Goal: Find contact information: Find contact information

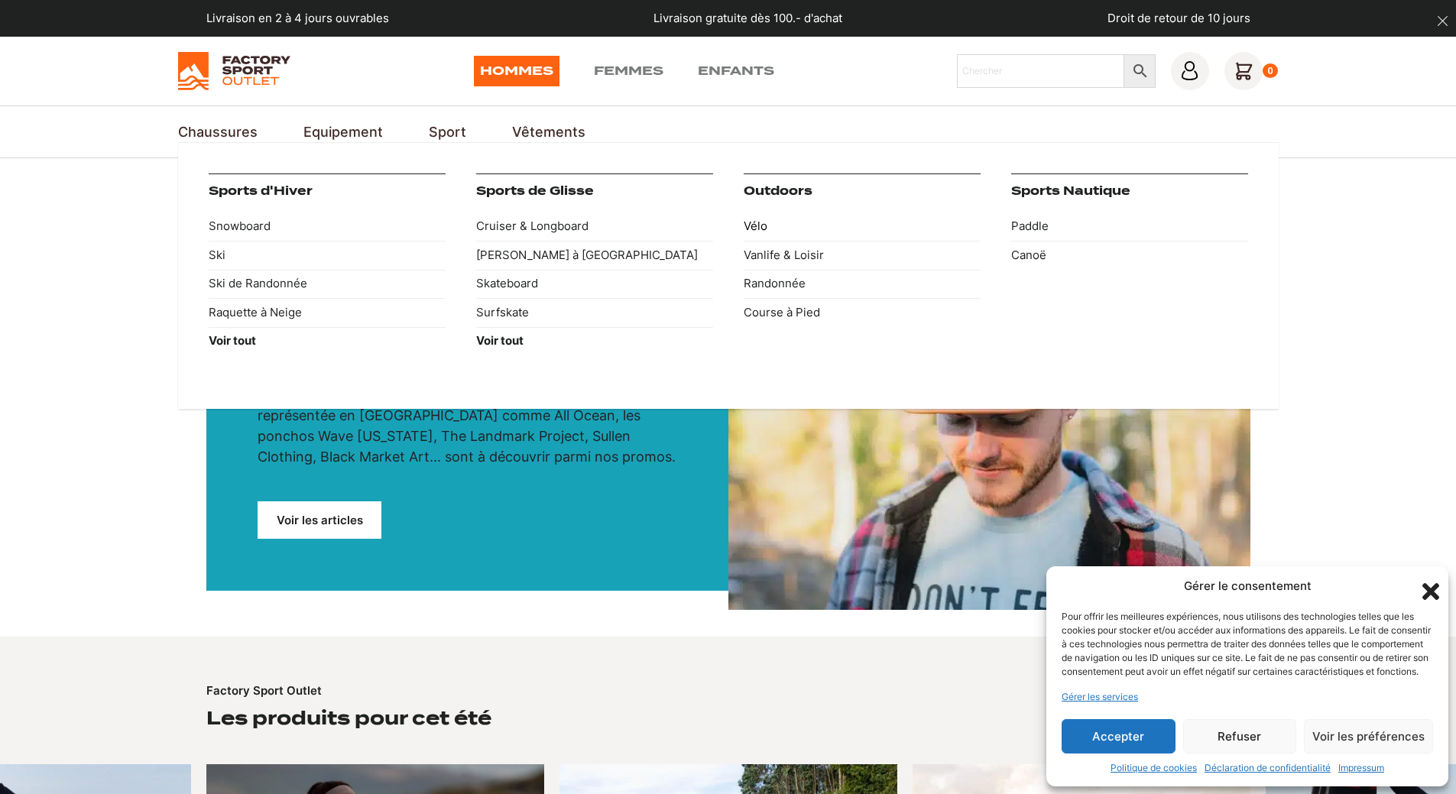
click at [748, 225] on link "Vélo" at bounding box center [862, 226] width 237 height 29
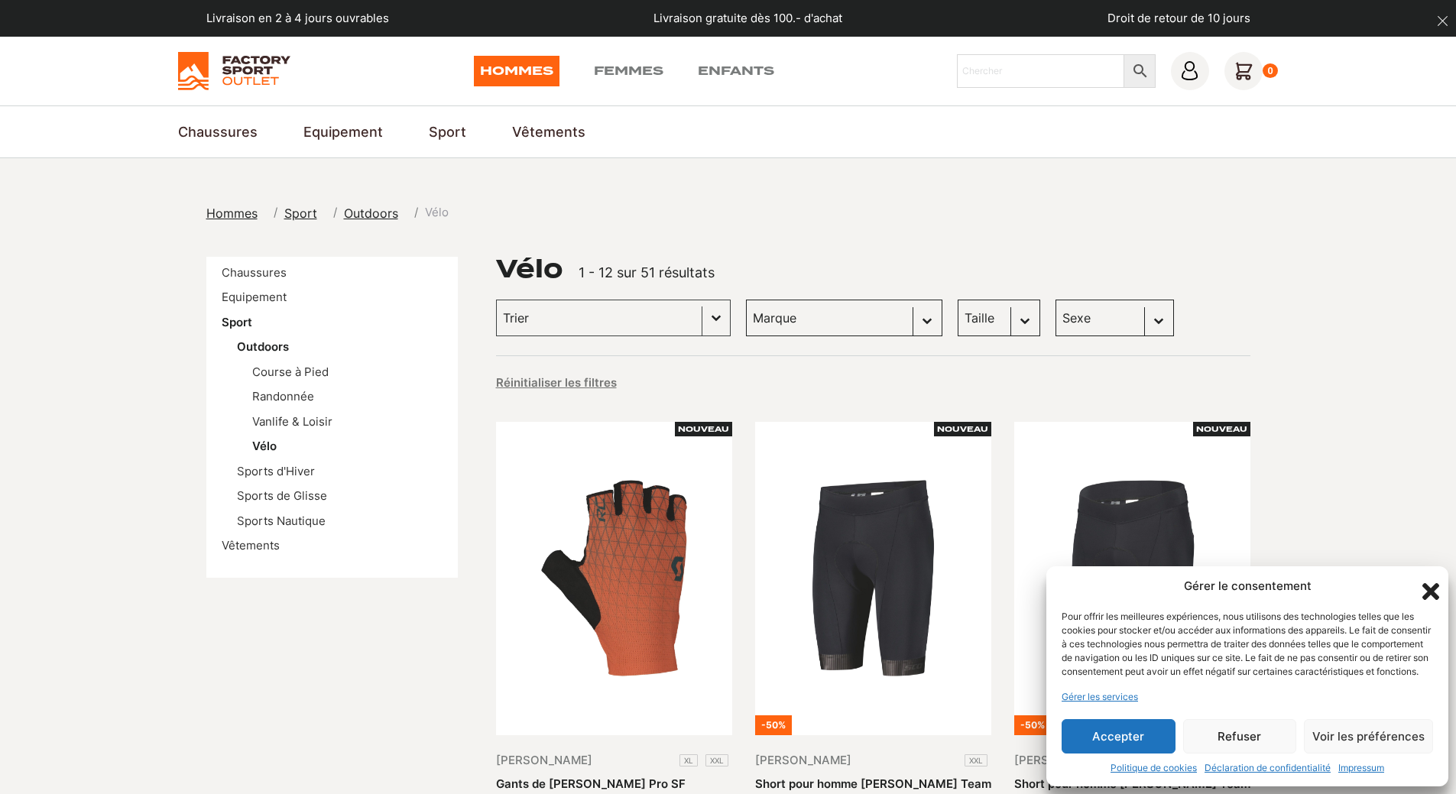
click at [1426, 583] on icon "Fermer la boîte de dialogue" at bounding box center [1430, 591] width 17 height 17
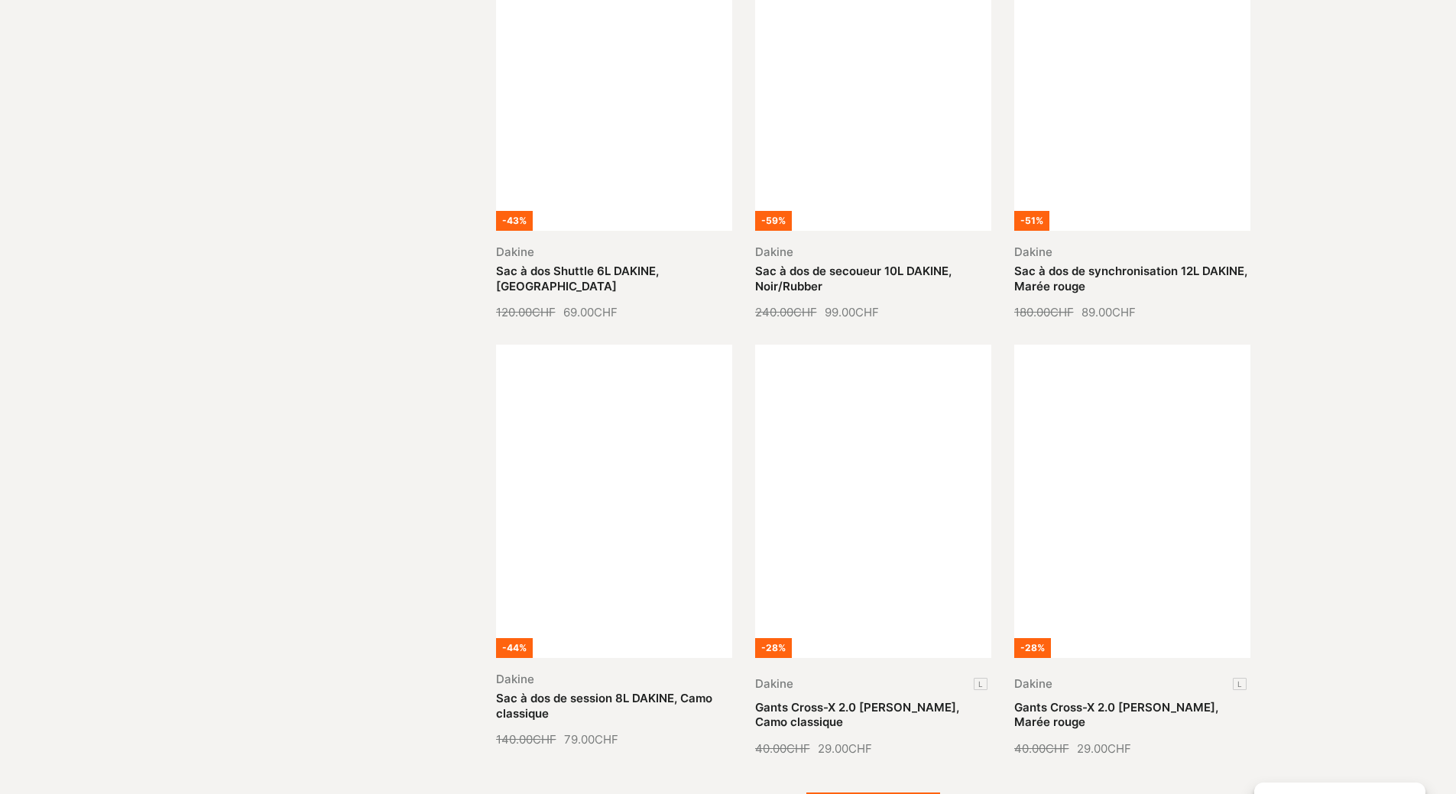
scroll to position [1681, 0]
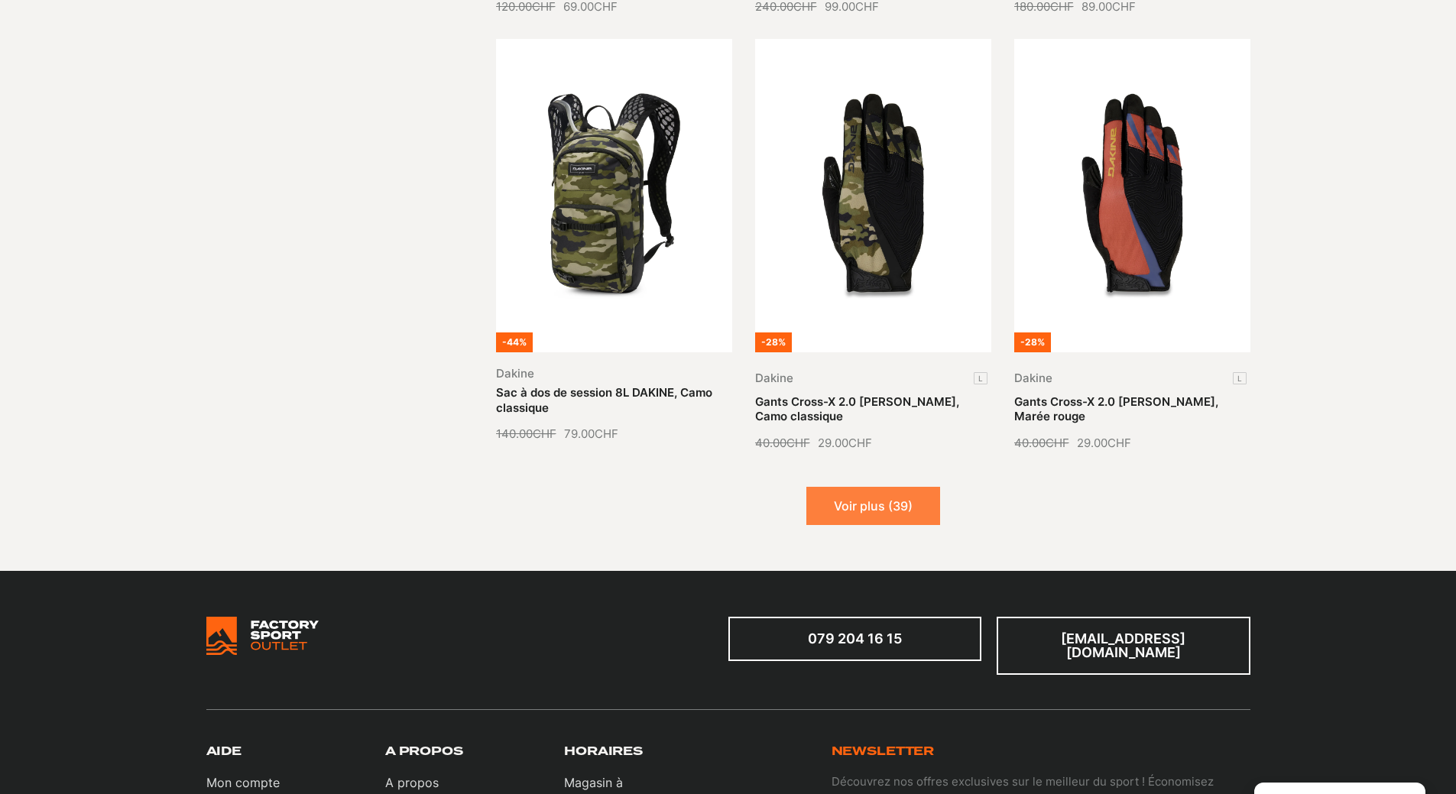
click at [866, 494] on button "Voir plus (39)" at bounding box center [873, 506] width 134 height 38
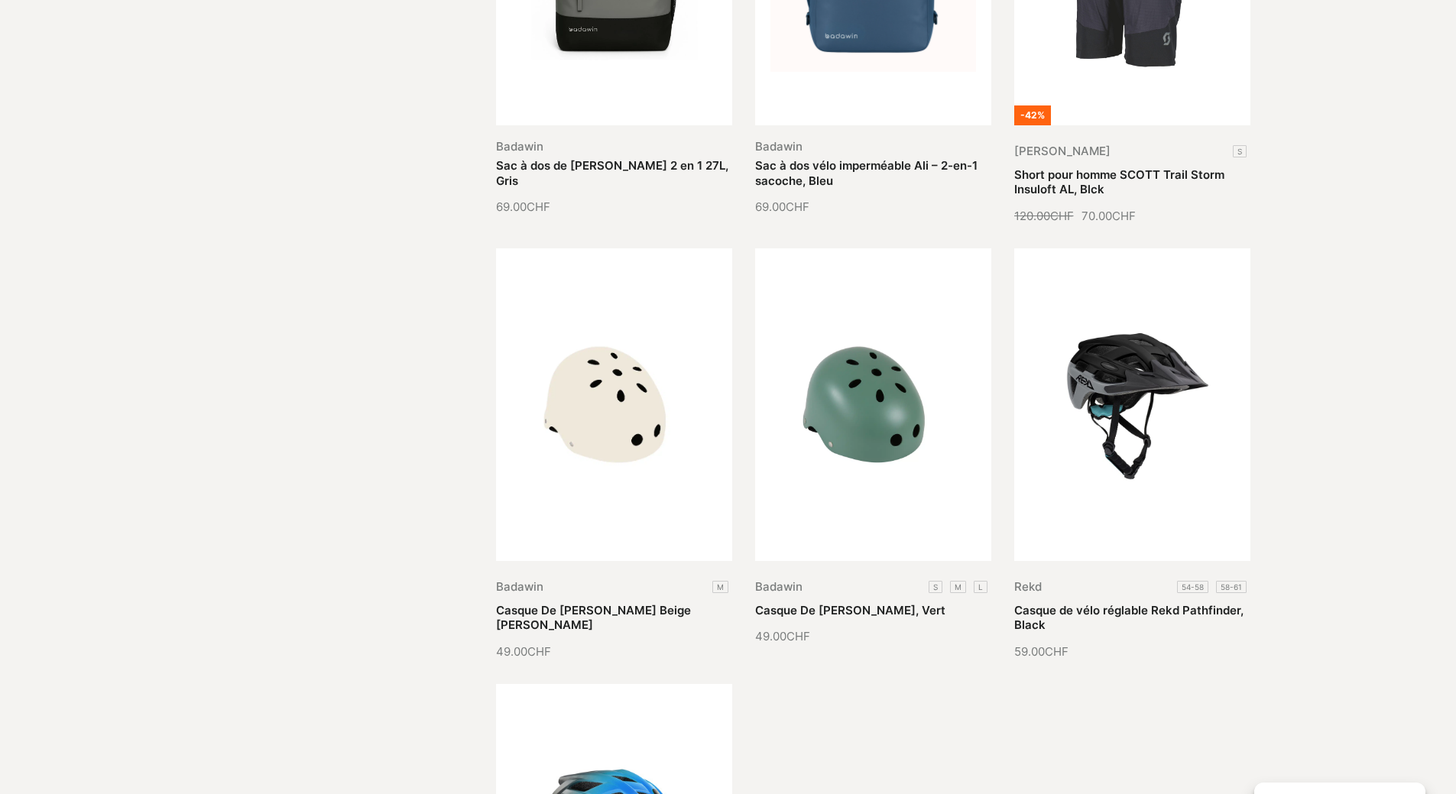
scroll to position [3316, 0]
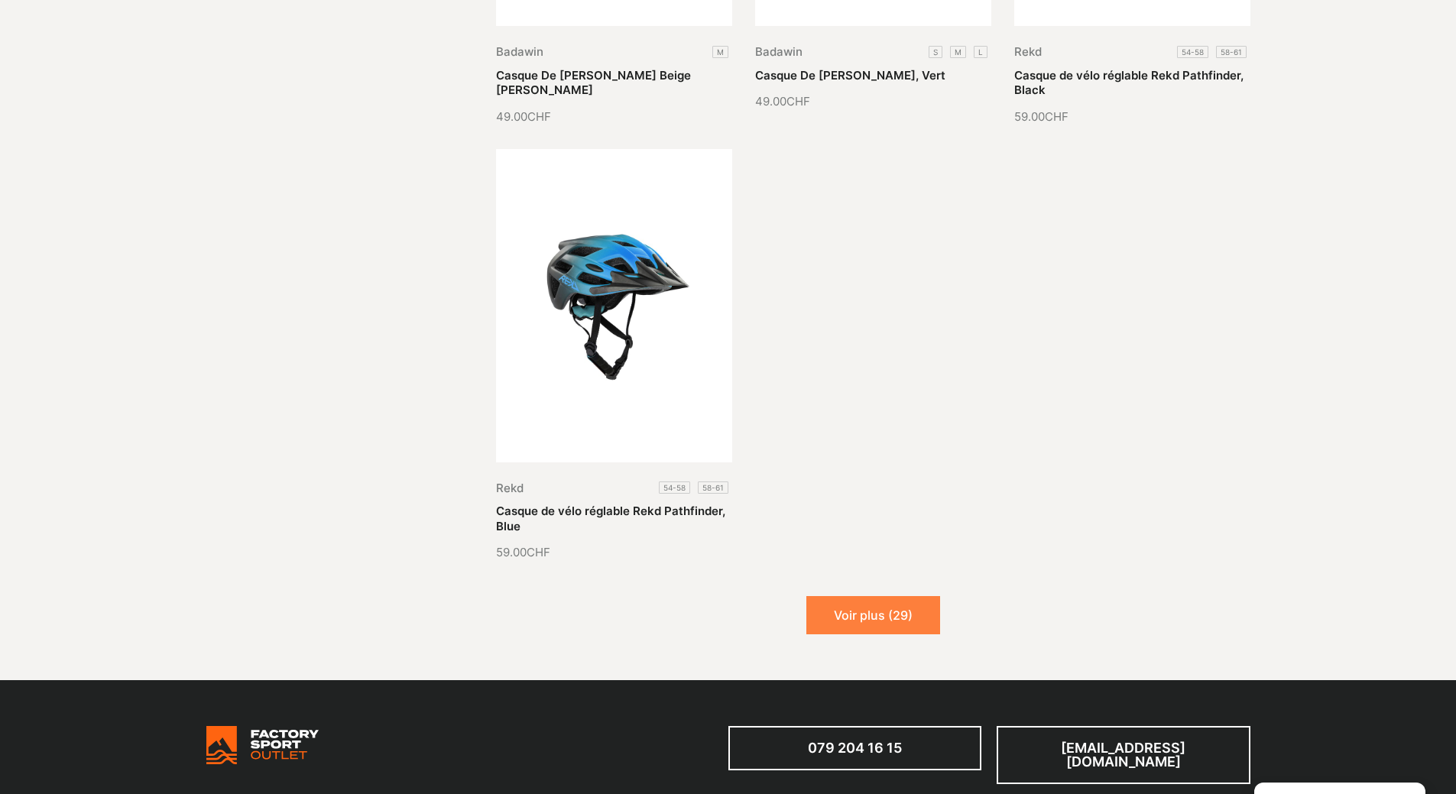
click at [845, 624] on button "Voir plus (29)" at bounding box center [873, 615] width 134 height 38
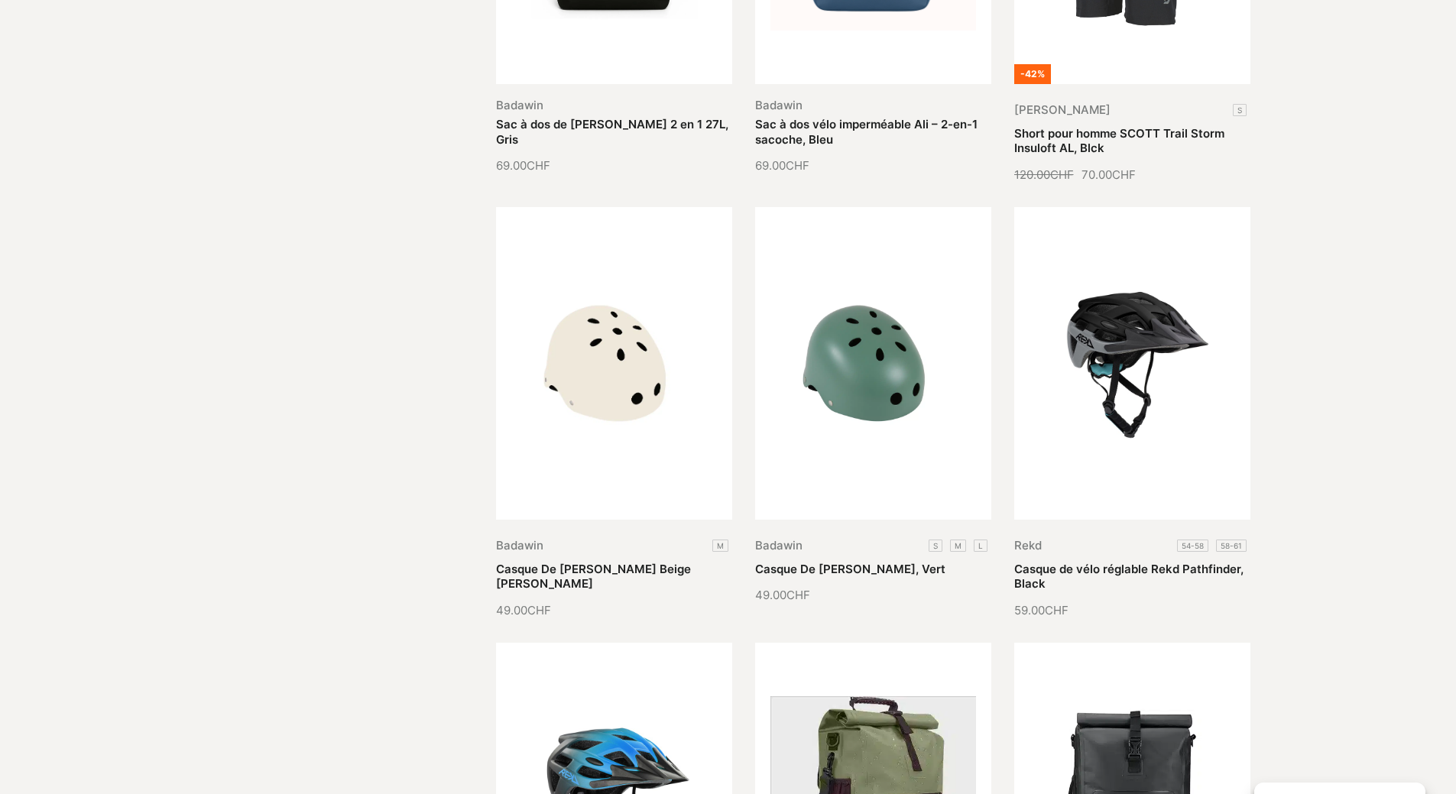
scroll to position [0, 0]
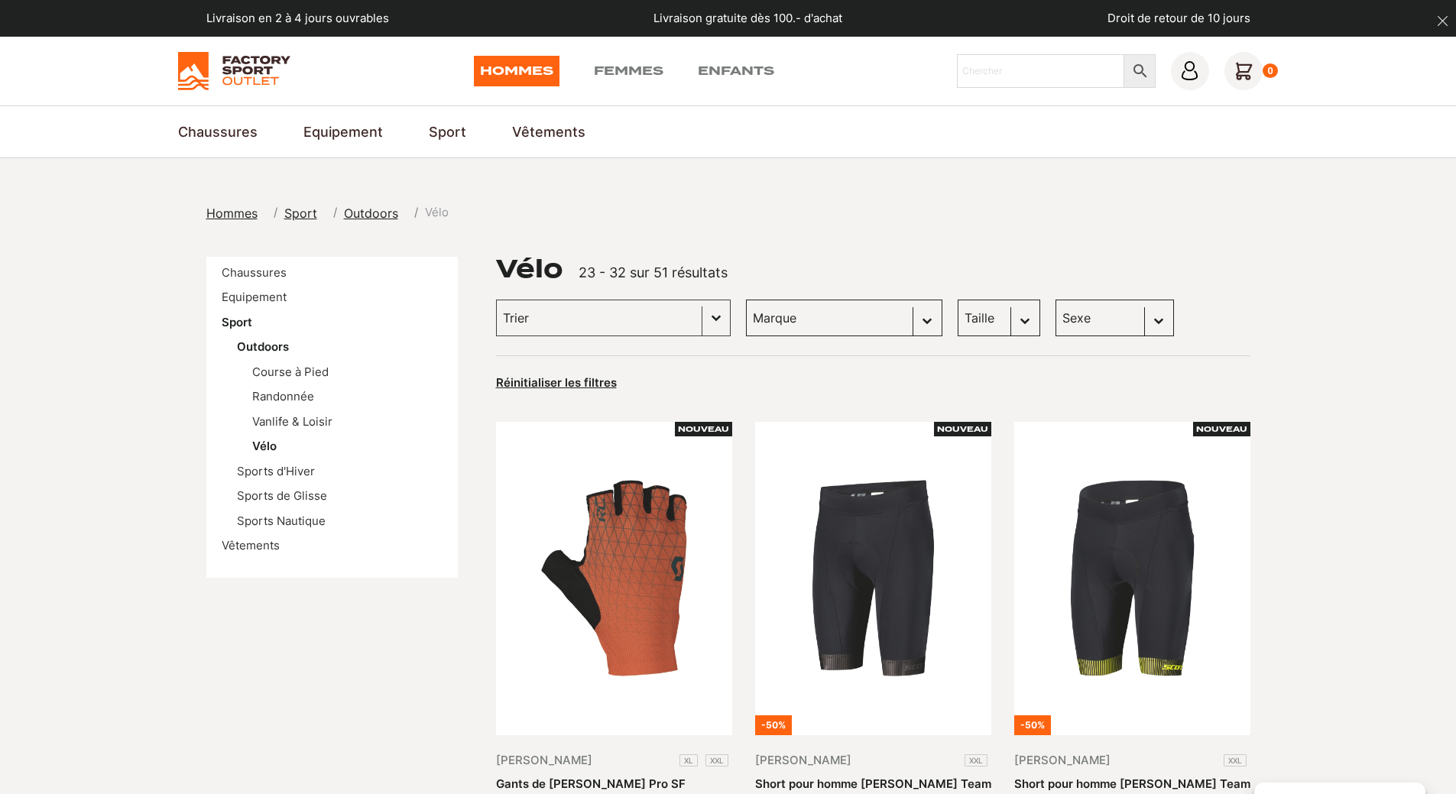
click at [261, 76] on img at bounding box center [234, 71] width 112 height 38
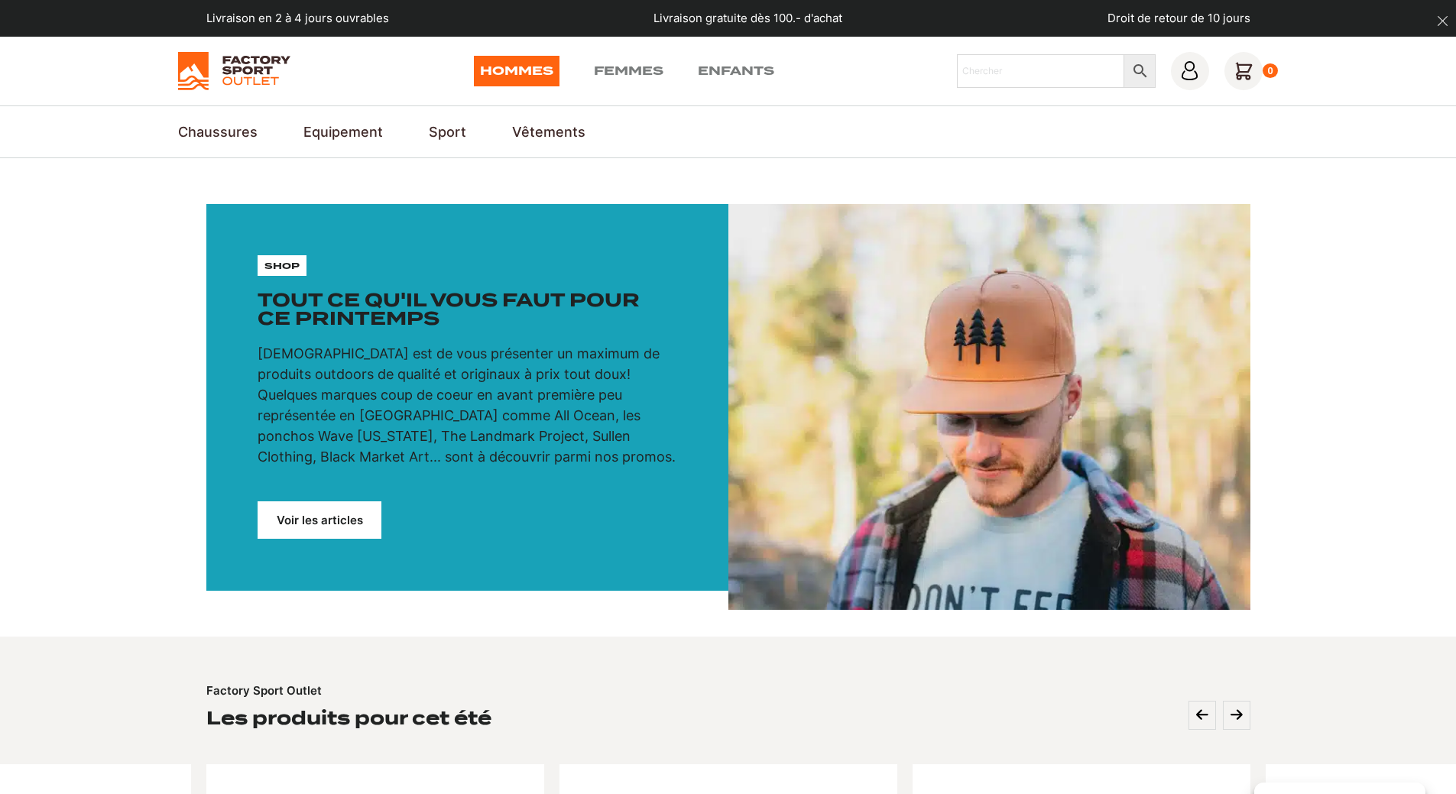
scroll to position [3166, 0]
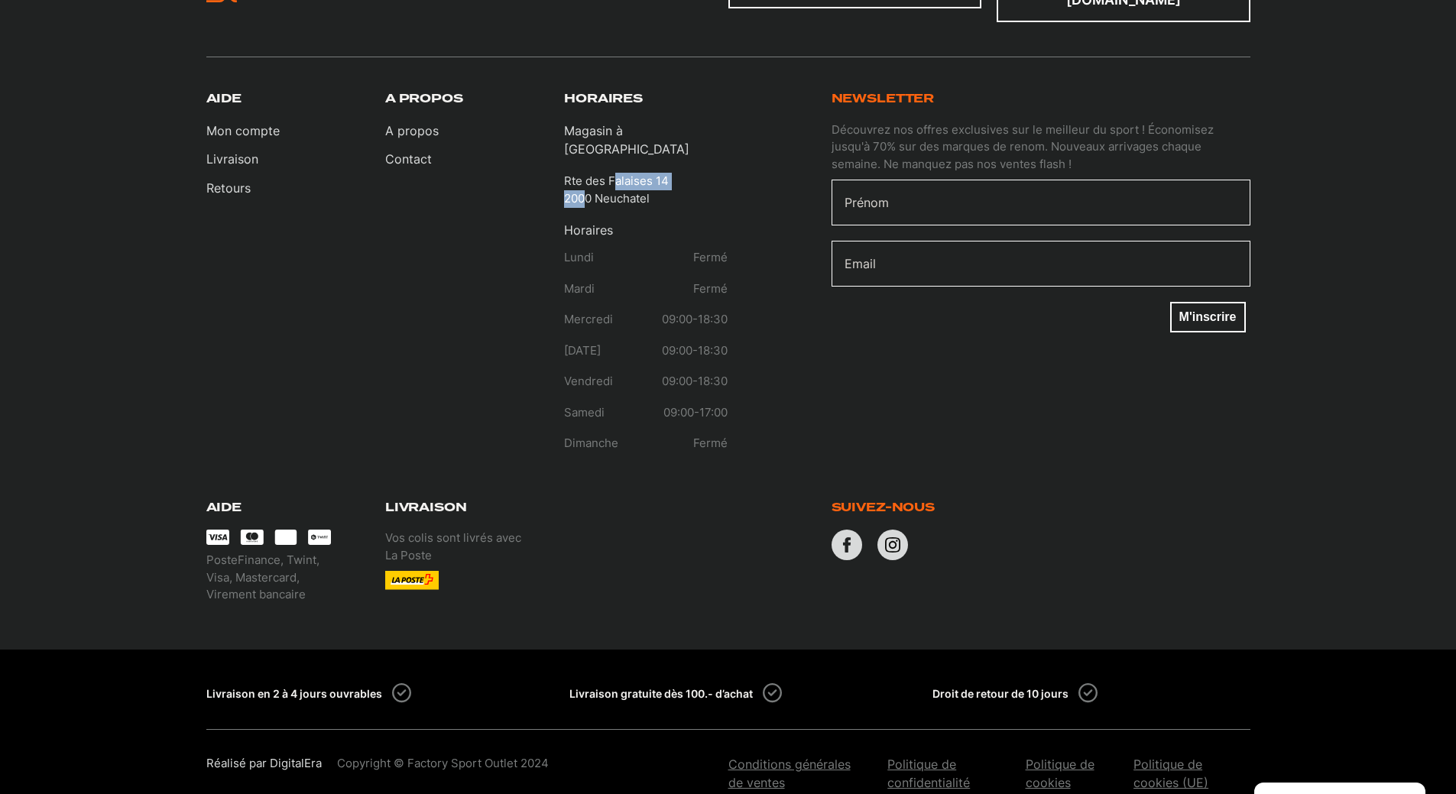
drag, startPoint x: 588, startPoint y: 169, endPoint x: 613, endPoint y: 150, distance: 31.6
click at [613, 173] on p "Rte des Falaises 14 2000 Neuchatel" at bounding box center [616, 190] width 105 height 34
drag, startPoint x: 560, startPoint y: 149, endPoint x: 665, endPoint y: 172, distance: 107.2
click at [665, 172] on div "Aide Mon compte Livraison Retours A propos A propos Contact Horaires Magasin à …" at bounding box center [467, 279] width 522 height 375
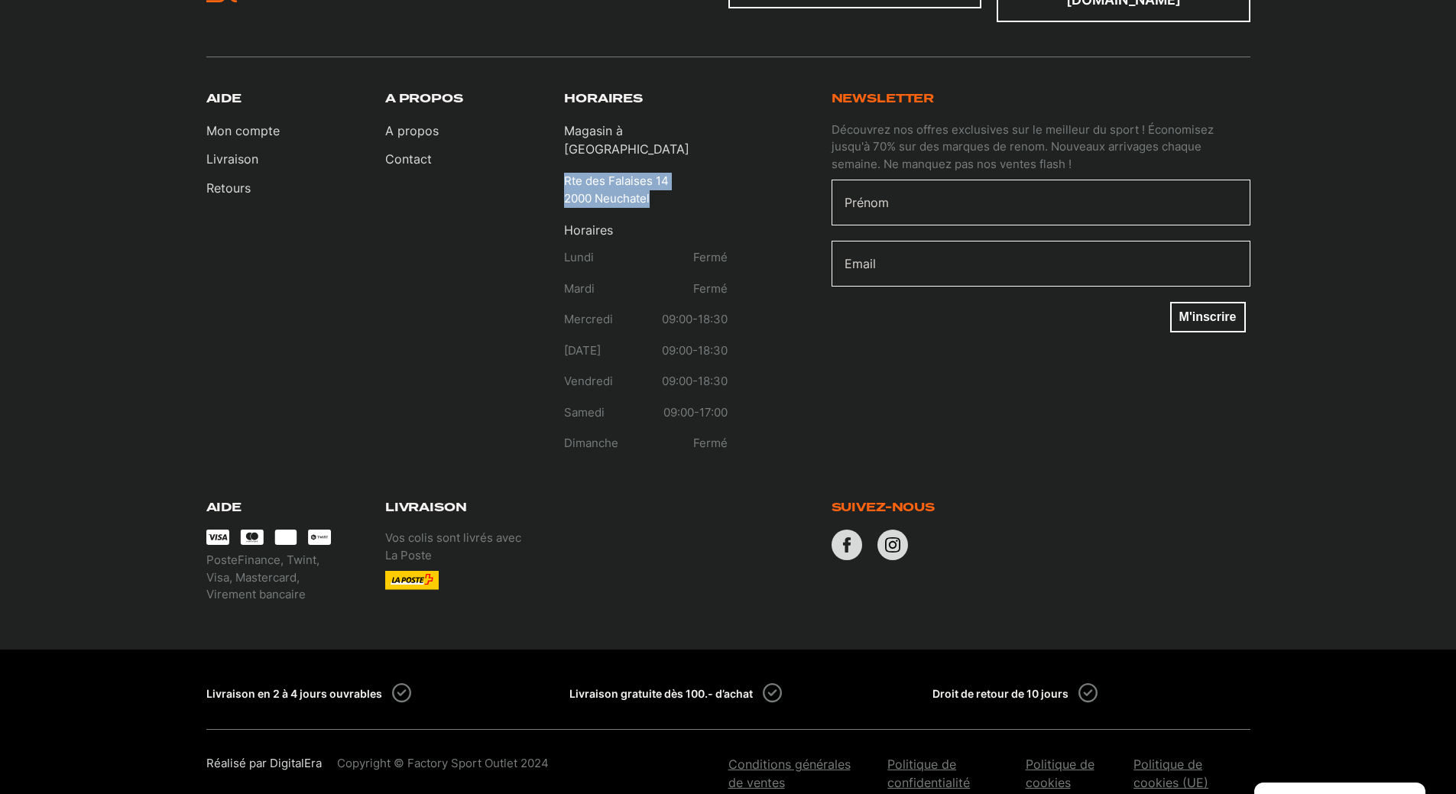
copy p "Rte des Falaises 14 2000 Neuchatel"
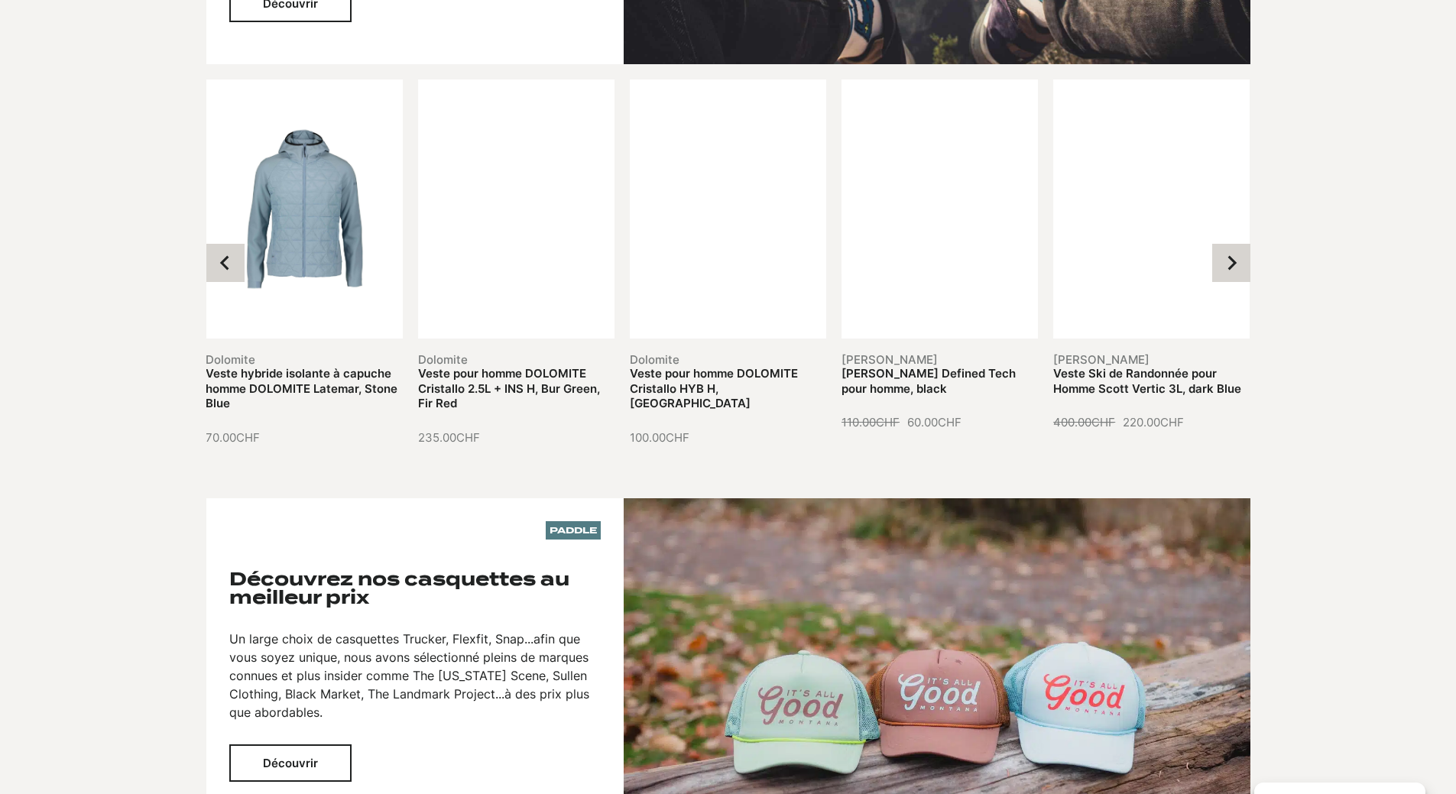
scroll to position [0, 0]
